Goal: Transaction & Acquisition: Purchase product/service

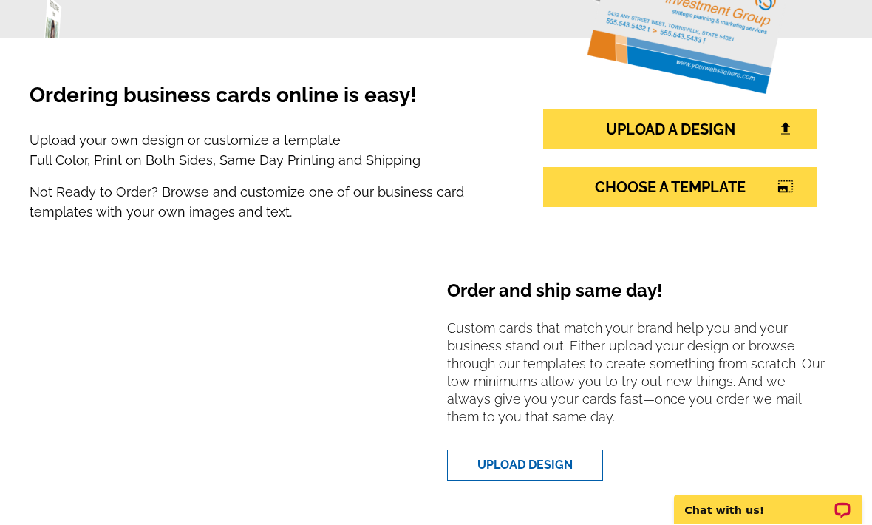
scroll to position [264, 0]
click at [554, 459] on link "UPLOAD DESIGN" at bounding box center [525, 464] width 156 height 31
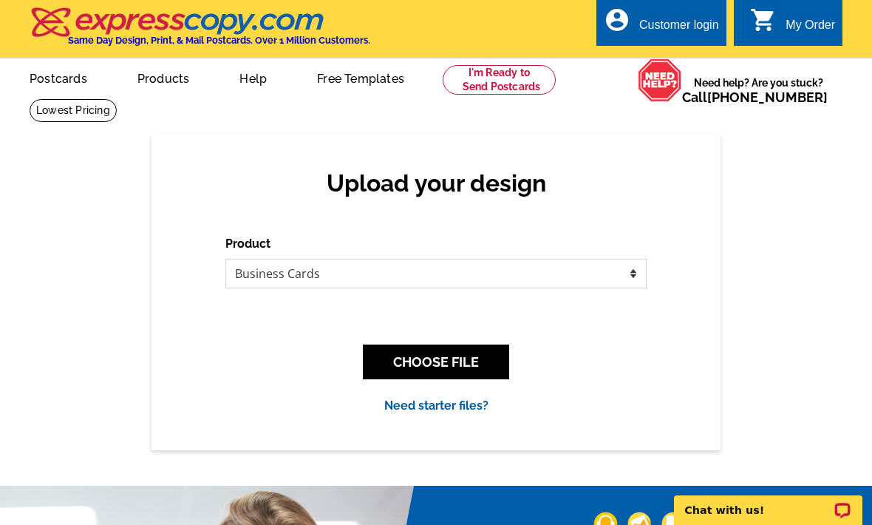
click at [618, 271] on select "Please select the type of file... Postcards Business Cards Letters and flyers G…" at bounding box center [435, 274] width 421 height 30
click at [477, 361] on button "CHOOSE FILE" at bounding box center [436, 361] width 146 height 35
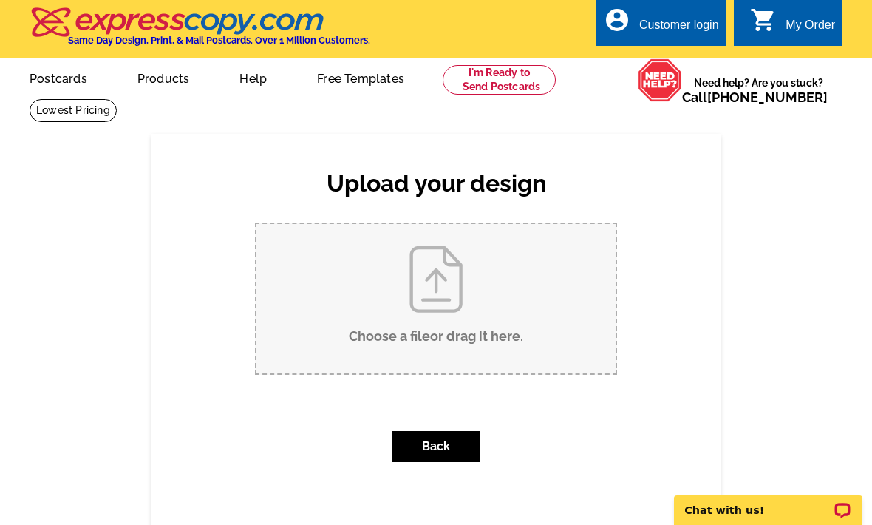
click at [466, 302] on input "Choose a file or drag it here ." at bounding box center [435, 298] width 359 height 149
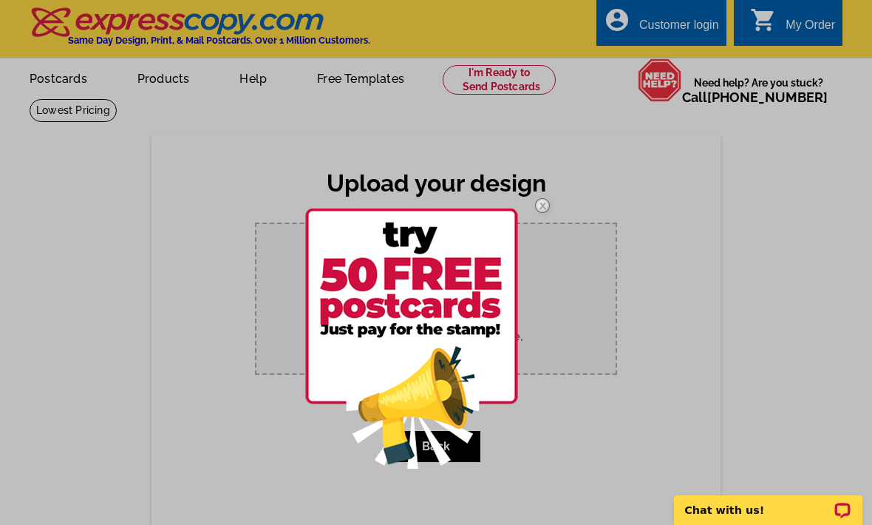
type input "C:\fakepath\IMG_0005.jpeg"
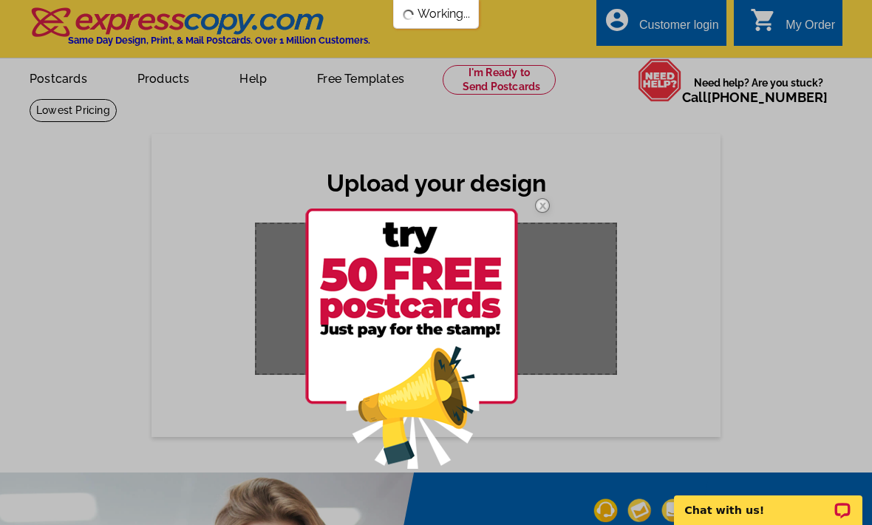
click at [542, 200] on img at bounding box center [542, 205] width 43 height 43
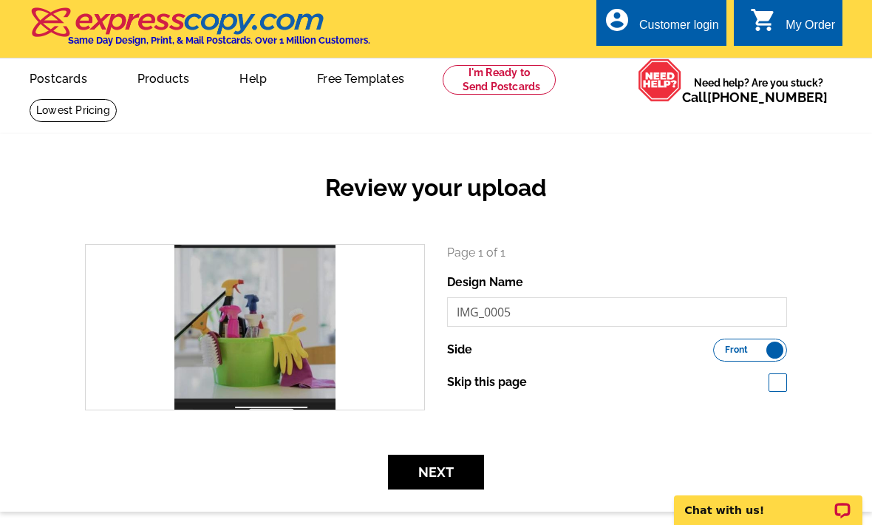
click at [241, 344] on div "search" at bounding box center [255, 327] width 339 height 165
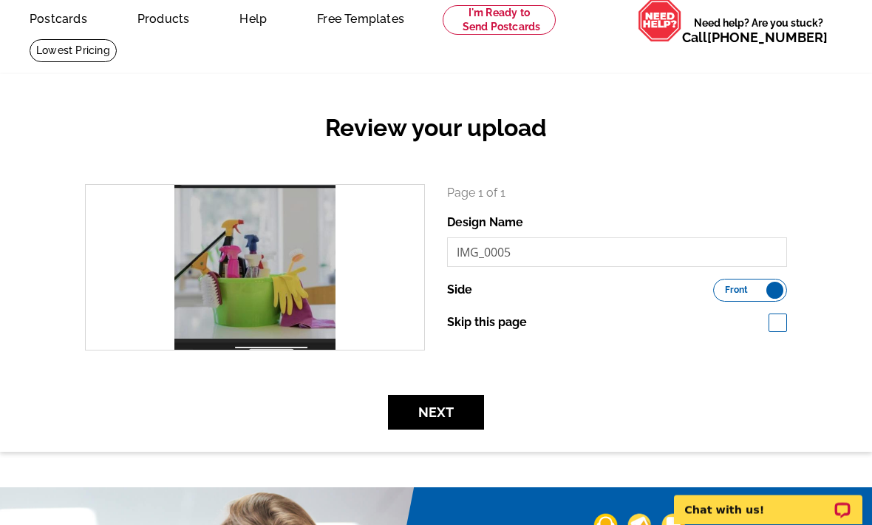
scroll to position [64, 0]
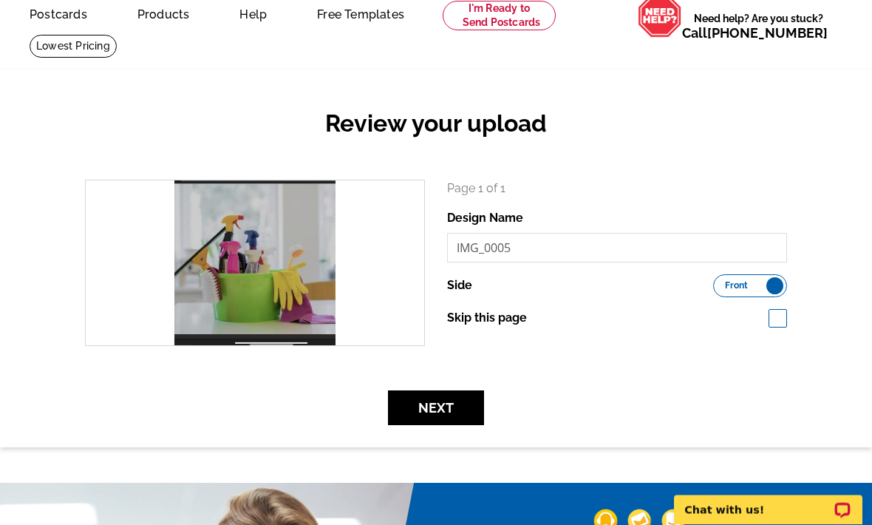
click at [449, 403] on button "Next" at bounding box center [436, 408] width 96 height 35
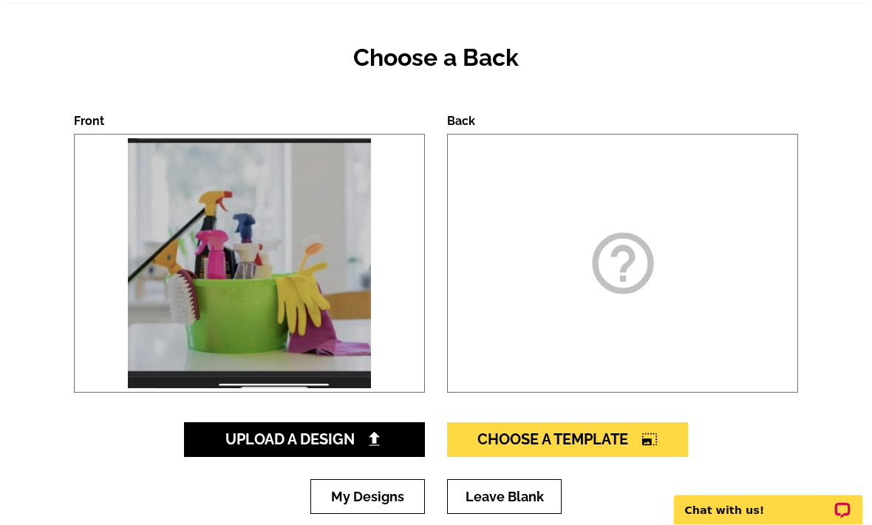
scroll to position [131, 0]
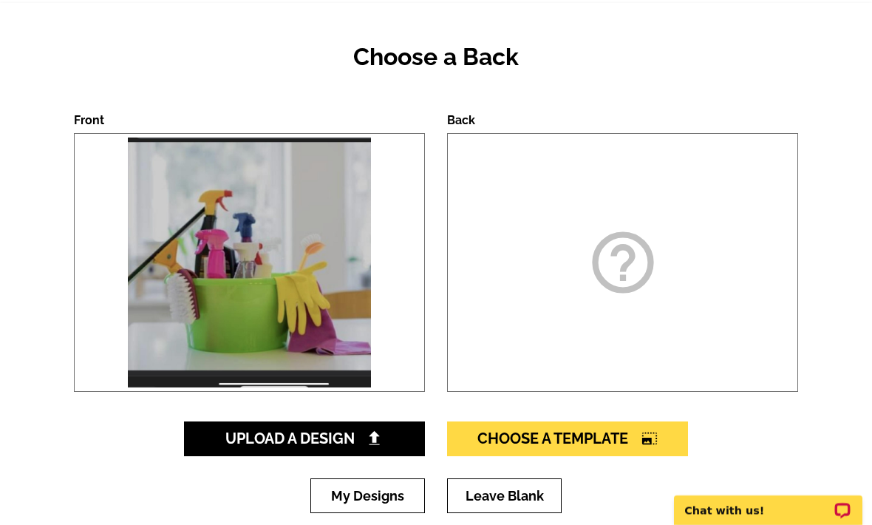
click at [250, 324] on img at bounding box center [249, 262] width 250 height 257
click at [378, 489] on link "My Designs" at bounding box center [367, 495] width 115 height 35
click at [307, 296] on img at bounding box center [249, 262] width 250 height 257
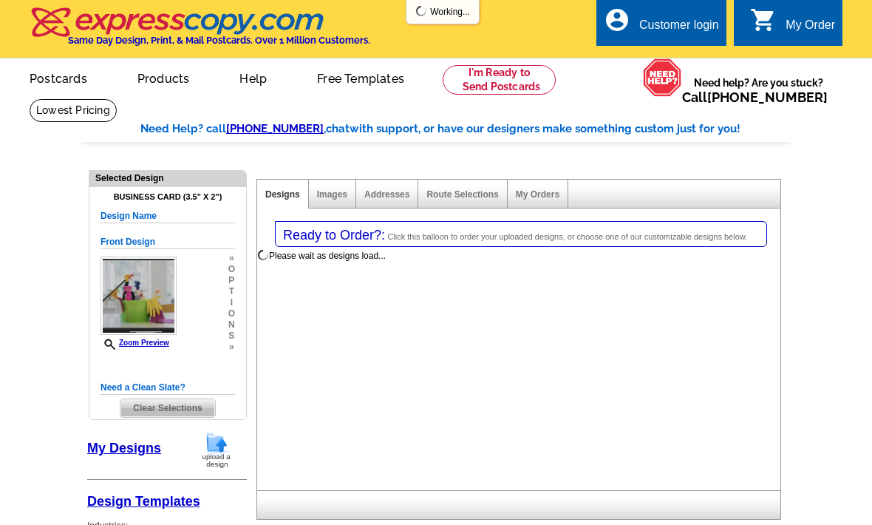
select select "3"
select select "5"
select select "back"
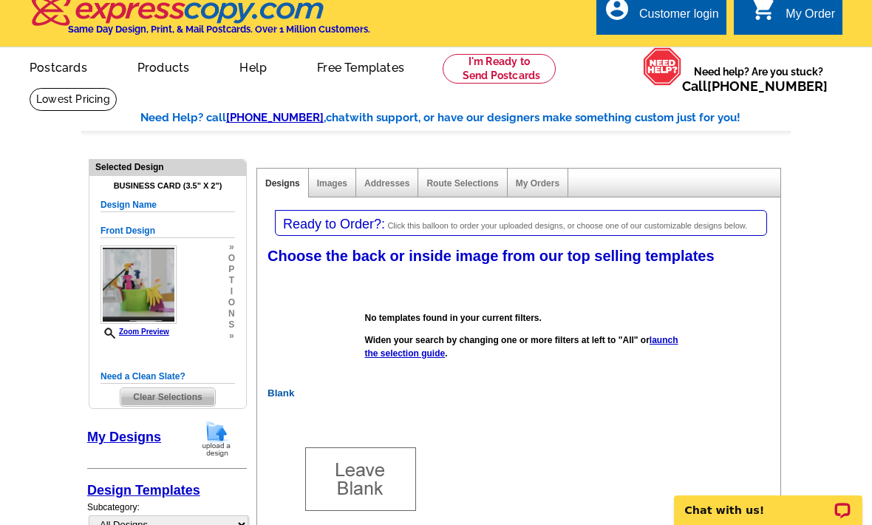
scroll to position [13, 0]
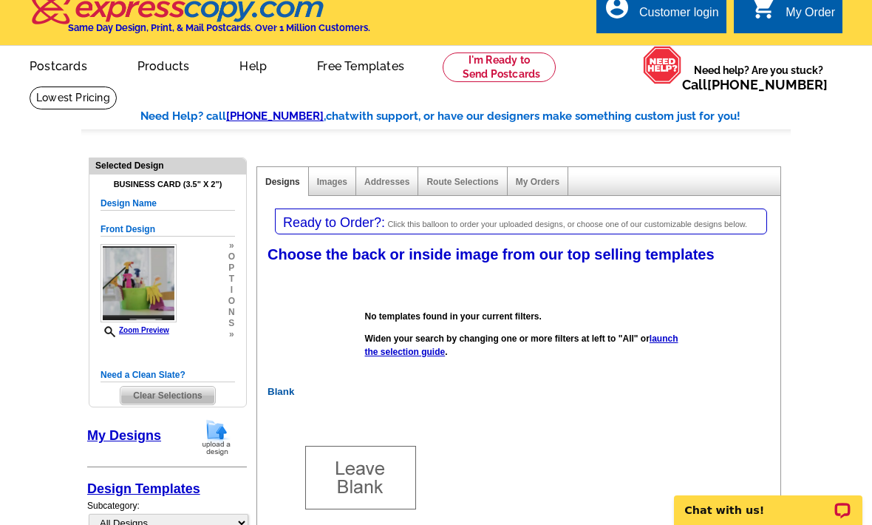
click at [143, 438] on link "My Designs" at bounding box center [124, 435] width 74 height 15
click at [339, 179] on link "Images" at bounding box center [332, 182] width 30 height 10
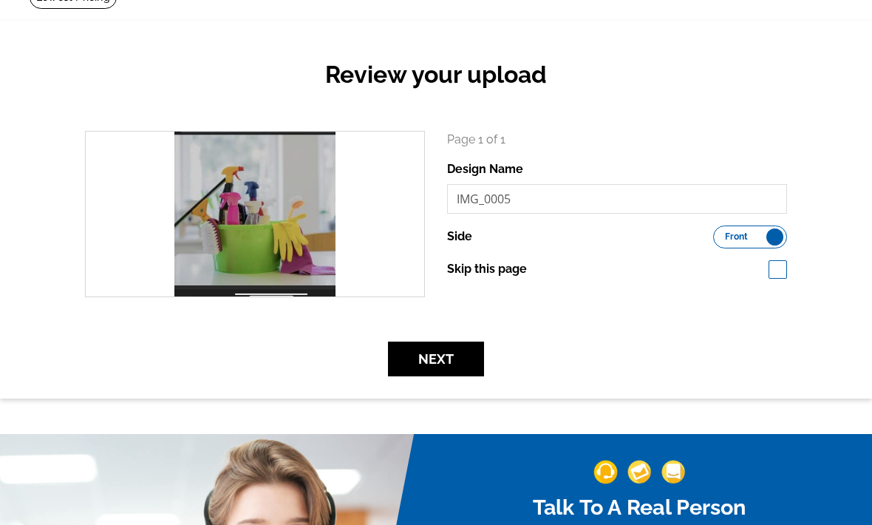
scroll to position [113, 0]
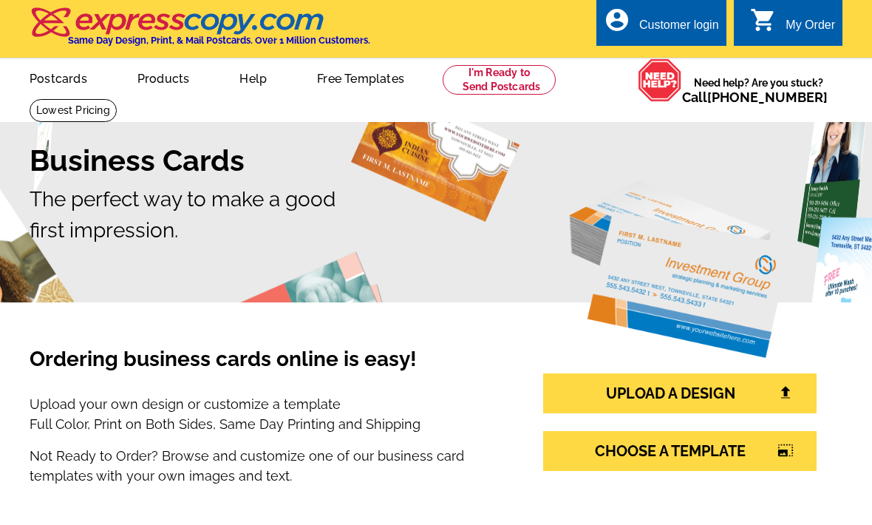
scroll to position [313, 0]
